Goal: Information Seeking & Learning: Learn about a topic

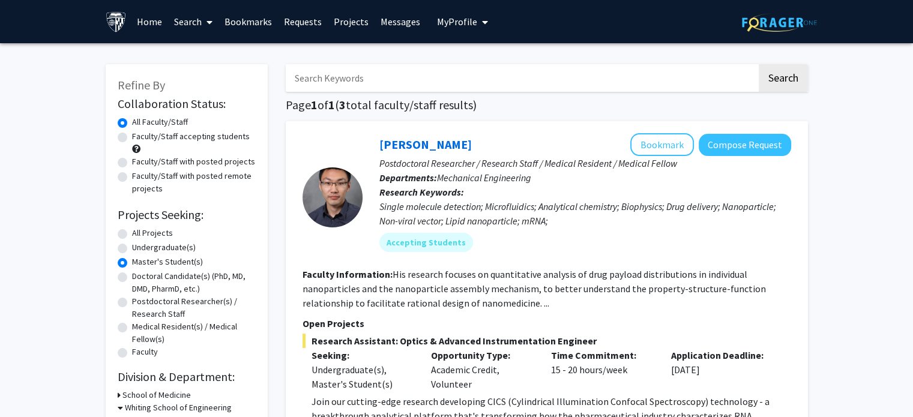
click at [365, 74] on input "Search Keywords" at bounding box center [521, 78] width 471 height 28
type input "q"
type input "autonomous drones"
click at [451, 88] on button "Search" at bounding box center [783, 78] width 49 height 28
radio input "true"
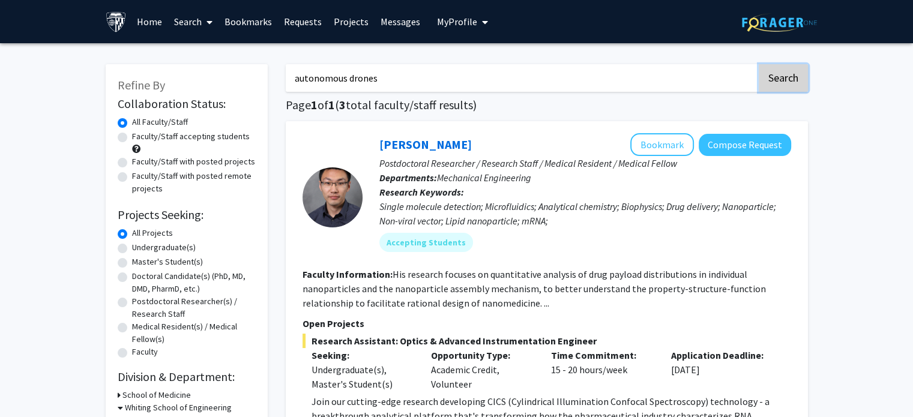
checkbox input "false"
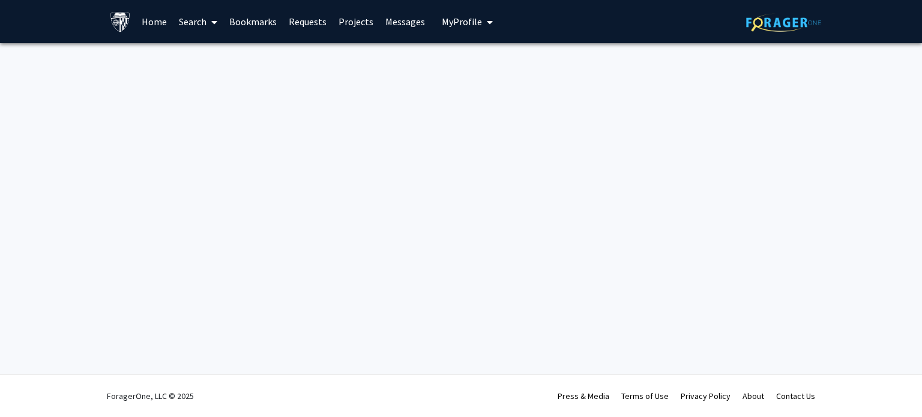
click at [204, 22] on link "Search" at bounding box center [198, 22] width 50 height 42
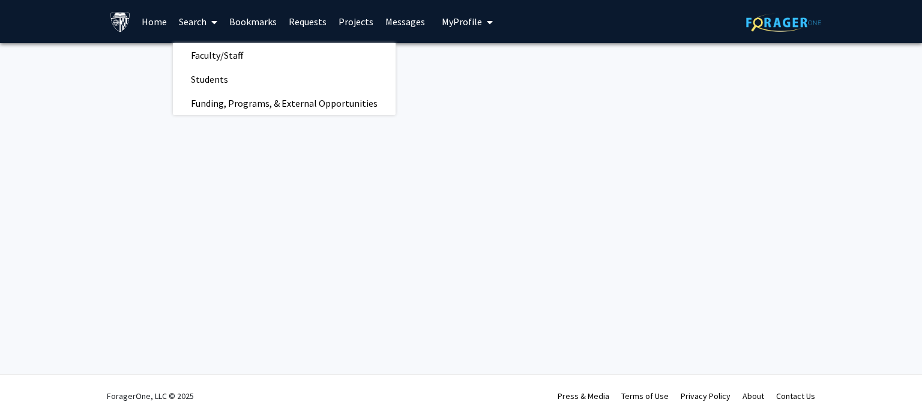
click at [160, 17] on link "Home" at bounding box center [154, 22] width 37 height 42
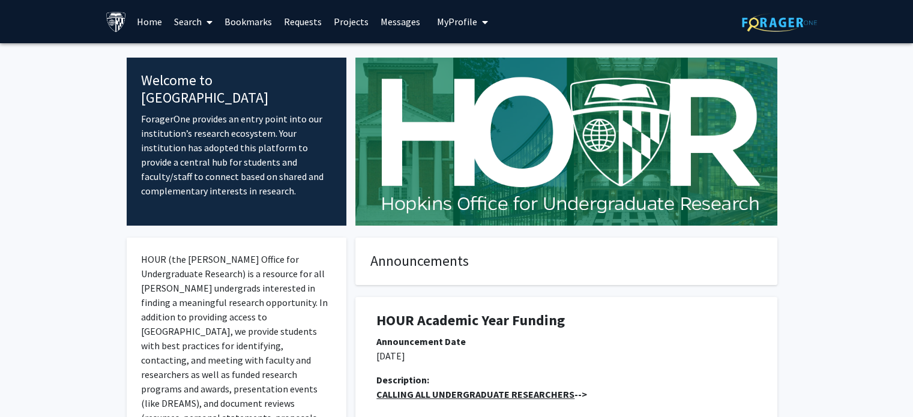
click at [215, 33] on link "Search" at bounding box center [193, 22] width 50 height 42
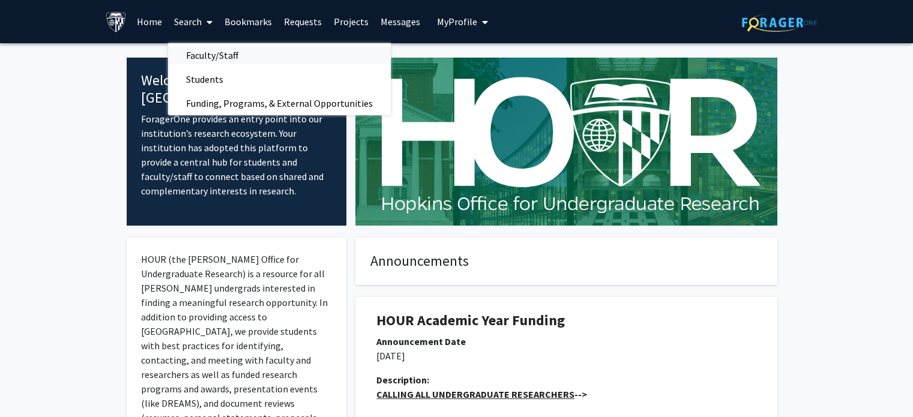
click at [216, 57] on span "Faculty/Staff" at bounding box center [212, 55] width 88 height 24
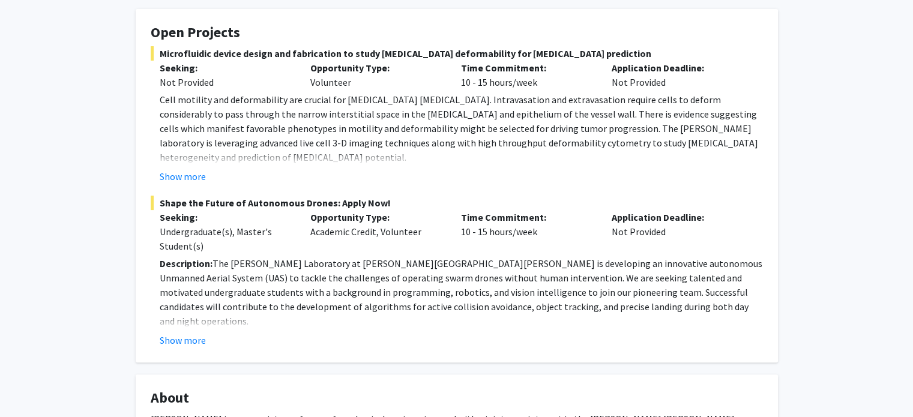
scroll to position [223, 0]
click at [200, 333] on button "Show more" at bounding box center [183, 340] width 46 height 14
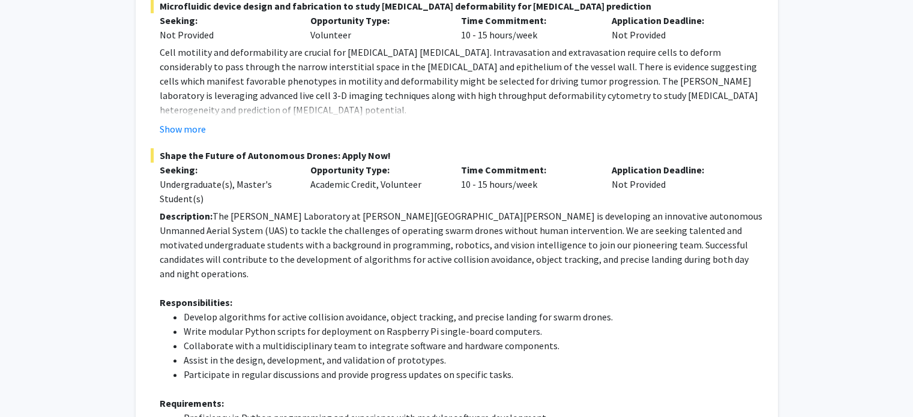
scroll to position [0, 0]
